Goal: Task Accomplishment & Management: Use online tool/utility

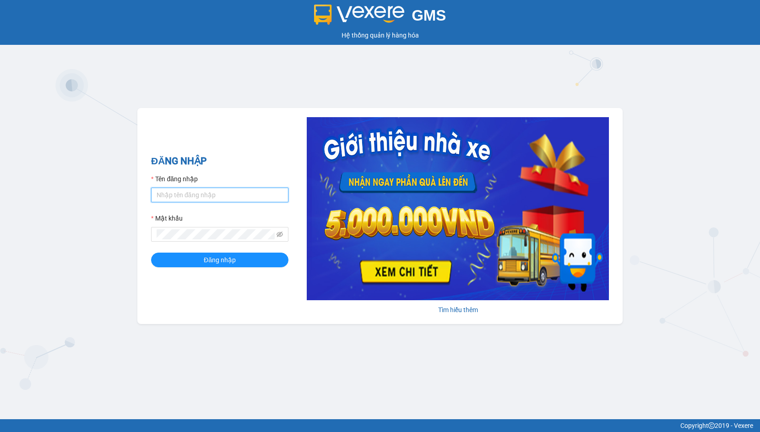
click at [224, 199] on input "Tên đăng nhập" at bounding box center [219, 195] width 137 height 15
click at [224, 200] on input "Tên đăng nhập" at bounding box center [219, 195] width 137 height 15
type input "hien.phuchai"
click at [151, 253] on button "Đăng nhập" at bounding box center [219, 260] width 137 height 15
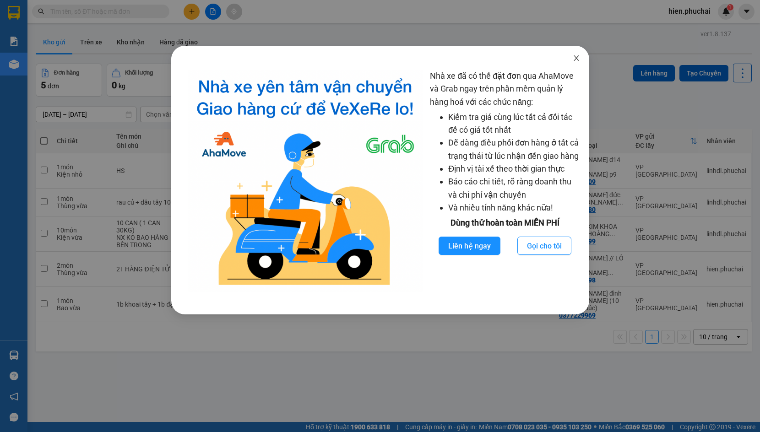
click at [576, 60] on icon "close" at bounding box center [576, 58] width 7 height 7
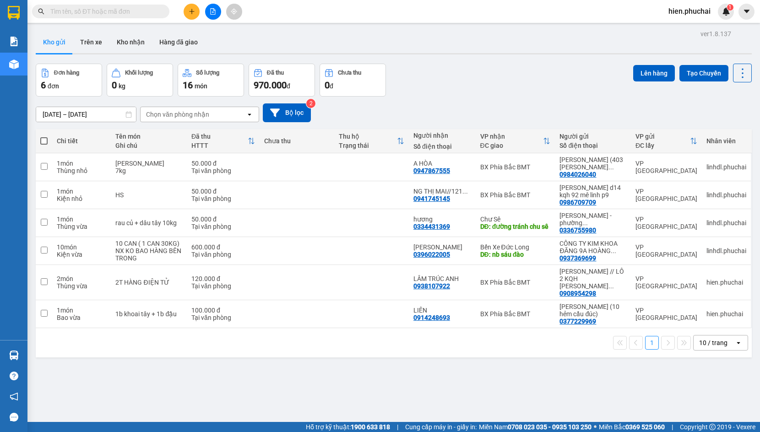
click at [39, 142] on th at bounding box center [44, 141] width 16 height 24
click at [46, 138] on span at bounding box center [43, 140] width 7 height 7
click at [44, 136] on input "checkbox" at bounding box center [44, 136] width 0 height 0
checkbox input "true"
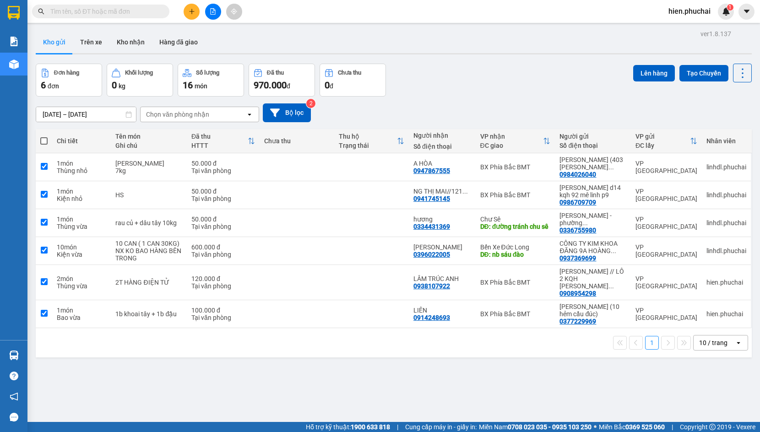
checkbox input "true"
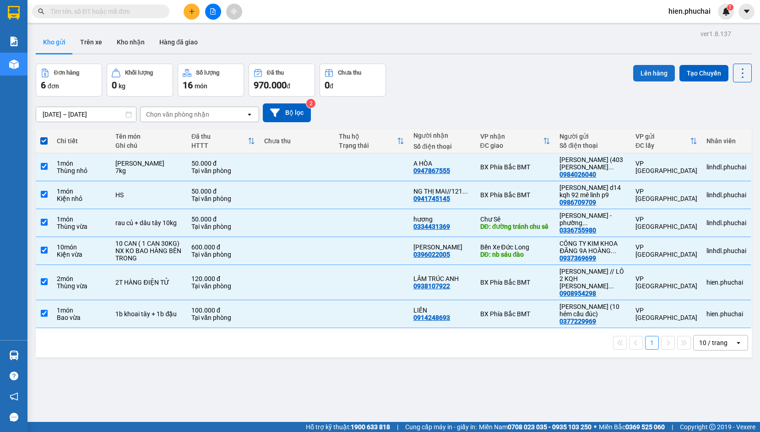
click at [642, 79] on button "Lên hàng" at bounding box center [654, 73] width 42 height 16
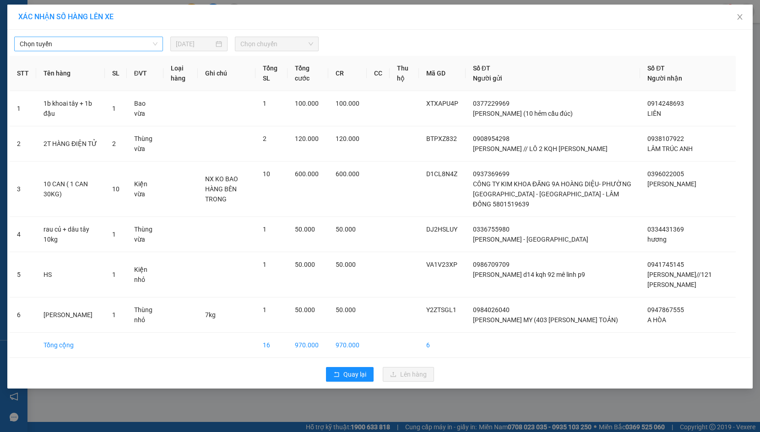
click at [104, 49] on span "Chọn tuyến" at bounding box center [89, 44] width 138 height 14
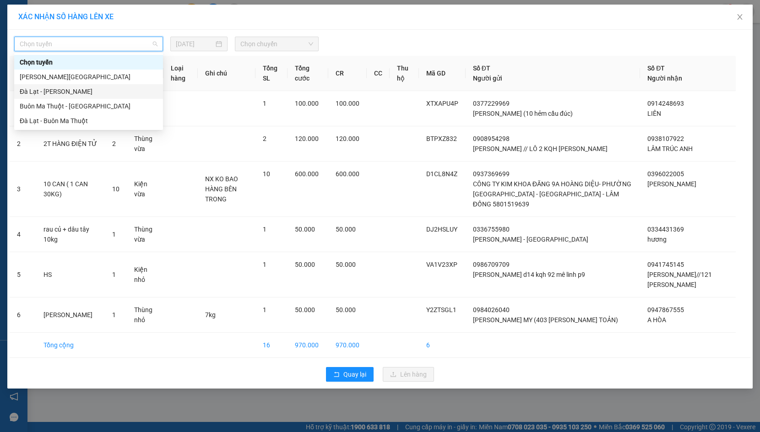
click at [68, 92] on div "Đà Lạt - Gia Lai" at bounding box center [89, 92] width 138 height 10
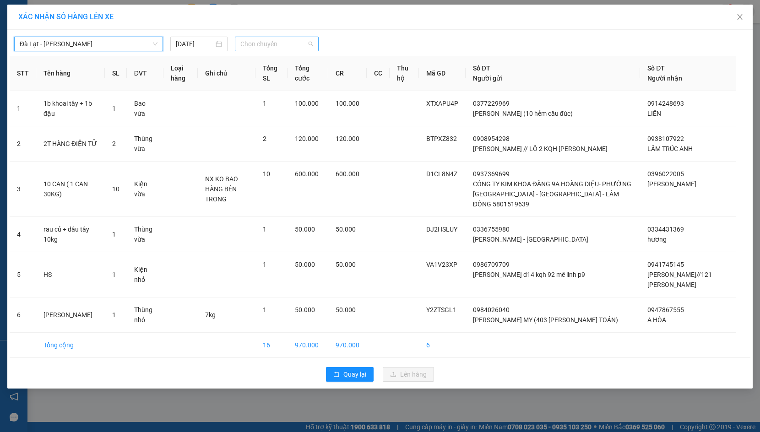
click at [287, 47] on span "Chọn chuyến" at bounding box center [276, 44] width 73 height 14
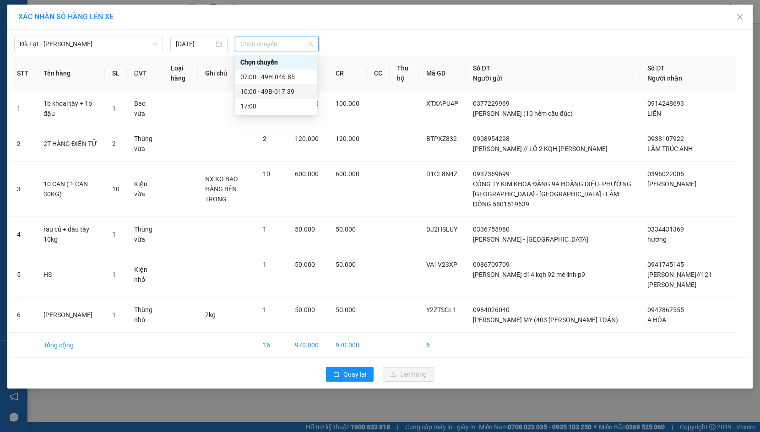
click at [283, 88] on div "10:00 - 49B-017.39" at bounding box center [275, 92] width 71 height 10
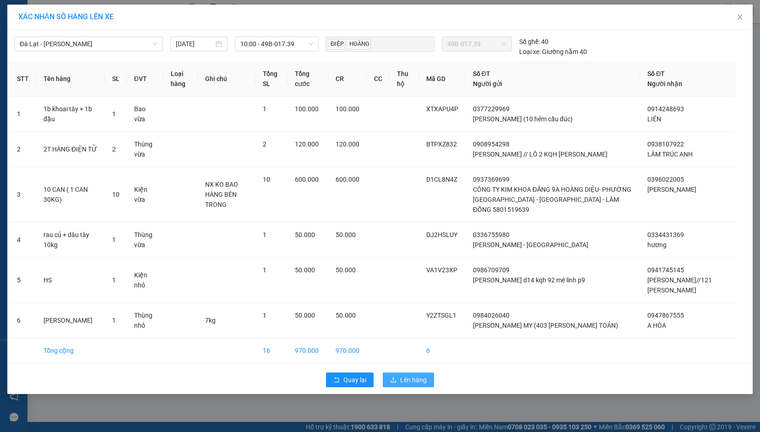
click at [413, 375] on span "Lên hàng" at bounding box center [413, 380] width 27 height 10
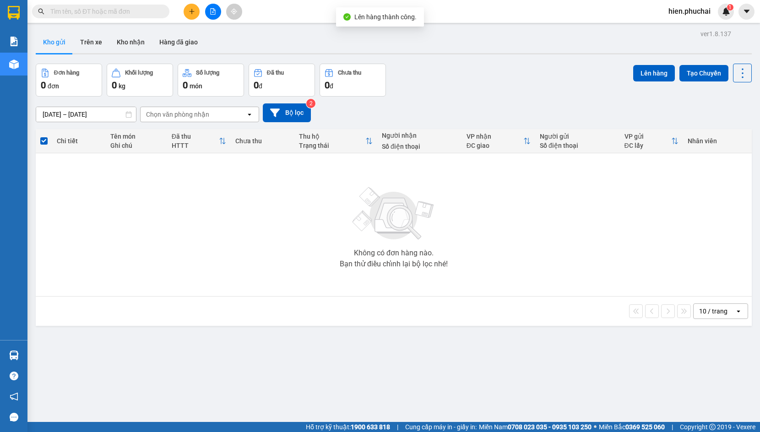
click at [218, 7] on button at bounding box center [213, 12] width 16 height 16
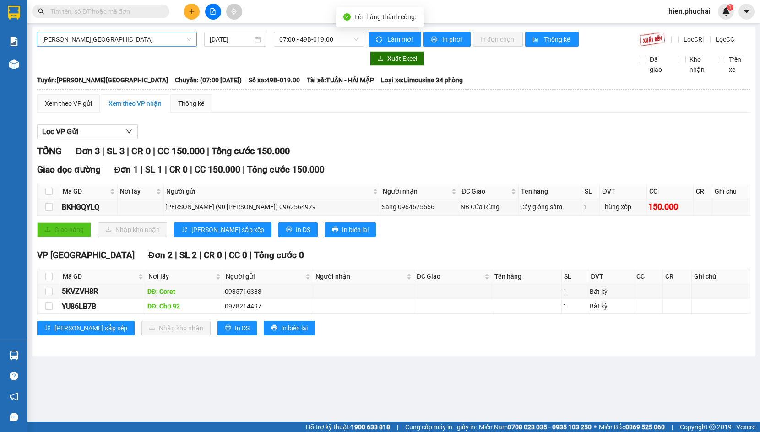
click at [150, 34] on span "Gia Lai - Đà Lạt" at bounding box center [116, 40] width 149 height 14
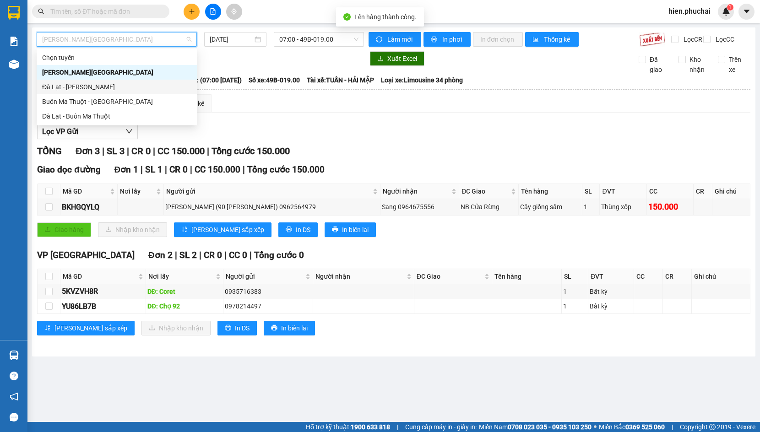
click at [127, 88] on div "Đà Lạt - Gia Lai" at bounding box center [116, 87] width 149 height 10
type input "11/08/2025"
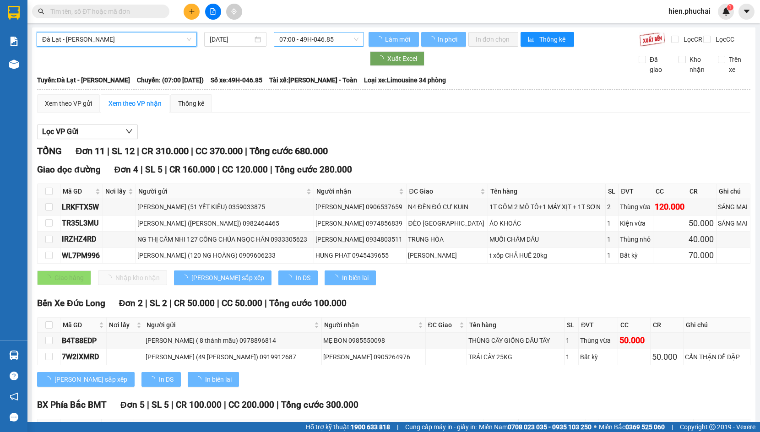
click at [327, 40] on span "07:00 - 49H-046.85" at bounding box center [318, 40] width 79 height 14
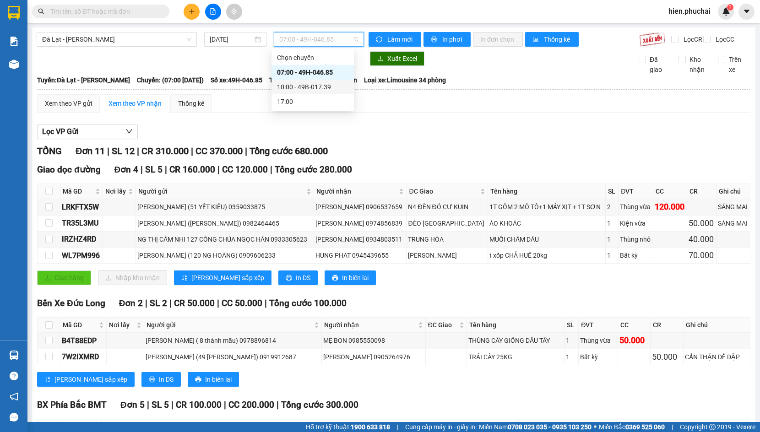
click at [314, 93] on div "10:00 - 49B-017.39" at bounding box center [313, 87] width 82 height 15
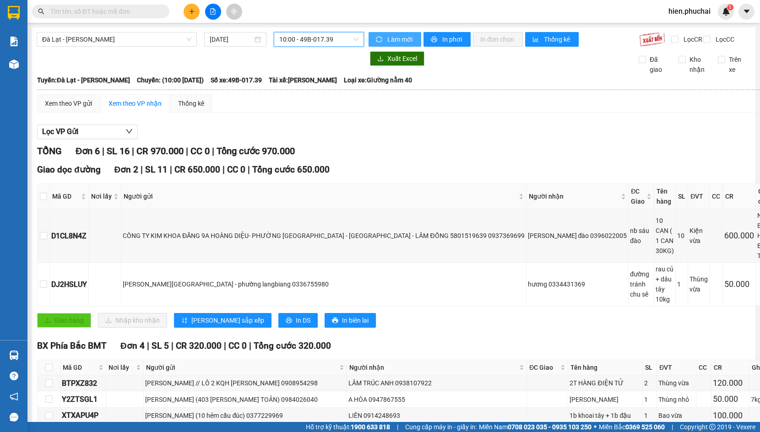
click at [392, 39] on span "Làm mới" at bounding box center [400, 39] width 27 height 10
click at [447, 40] on span "In phơi" at bounding box center [452, 39] width 21 height 10
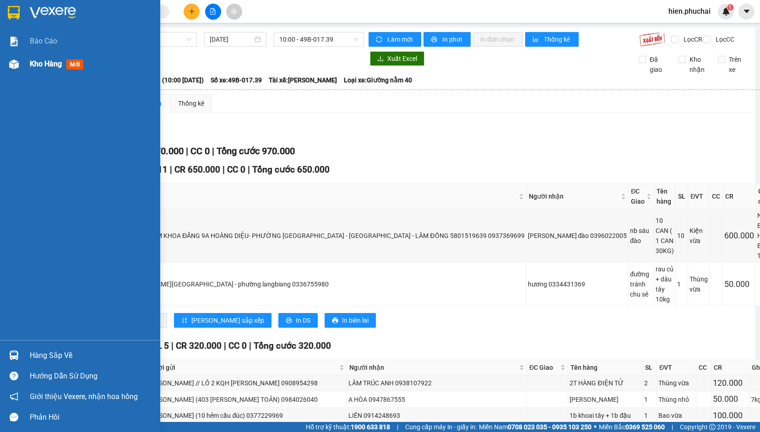
click at [24, 68] on div "Kho hàng mới" at bounding box center [80, 64] width 160 height 23
